Goal: Navigation & Orientation: Find specific page/section

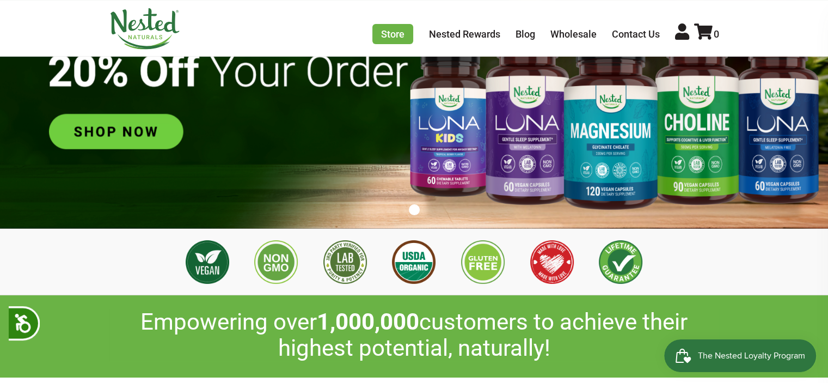
scroll to position [163, 0]
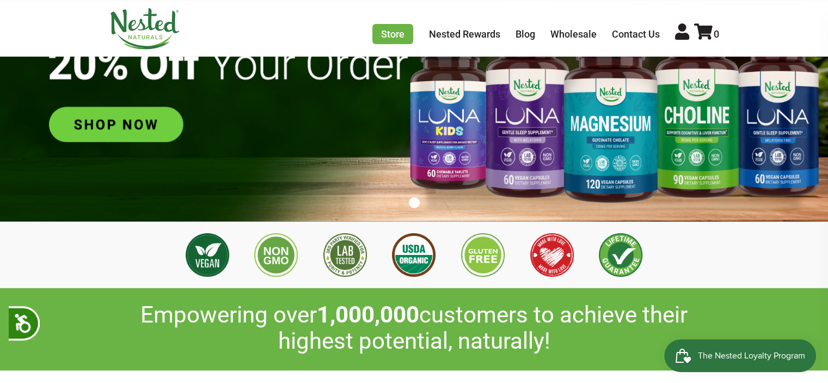
click at [138, 134] on img at bounding box center [414, 76] width 828 height 291
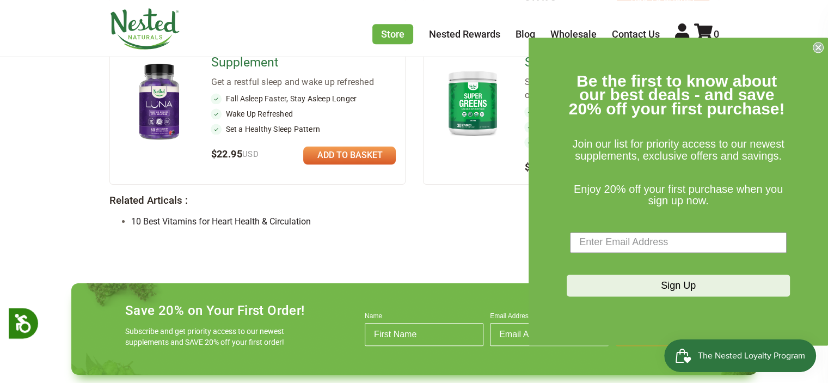
scroll to position [1089, 0]
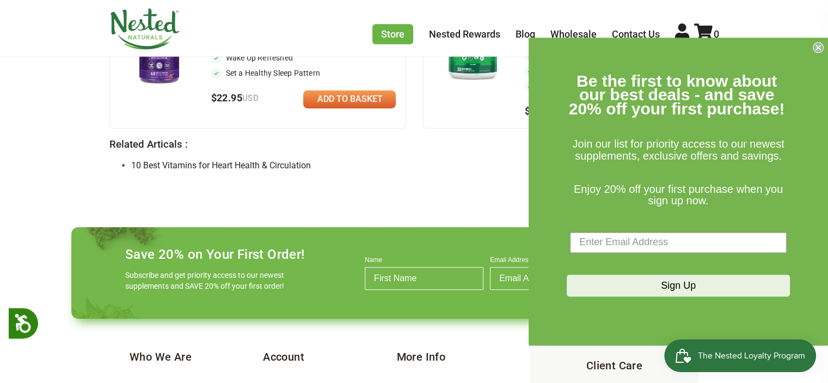
click at [818, 48] on circle "Close dialog" at bounding box center [818, 47] width 10 height 10
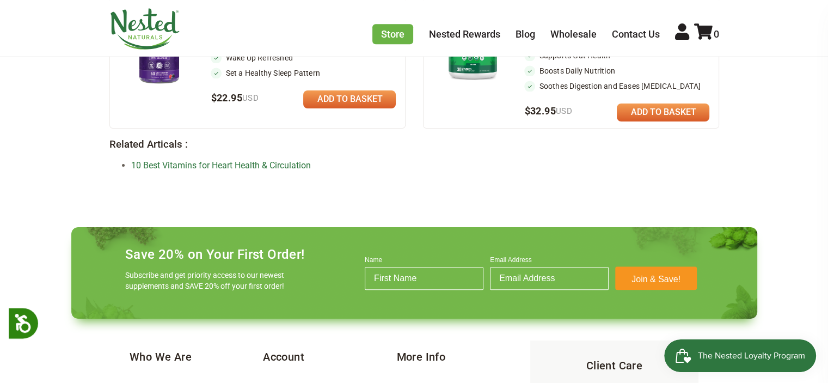
click at [297, 160] on link "10 Best Vitamins for Heart Health & Circulation" at bounding box center [221, 165] width 180 height 10
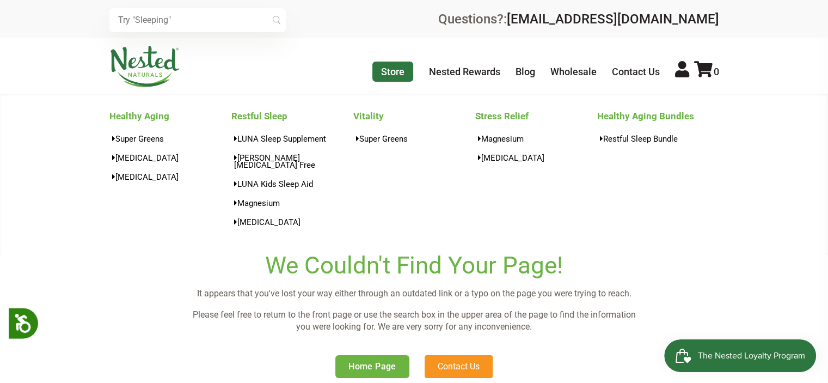
click at [405, 72] on link "Store" at bounding box center [392, 72] width 41 height 20
